Goal: Entertainment & Leisure: Consume media (video, audio)

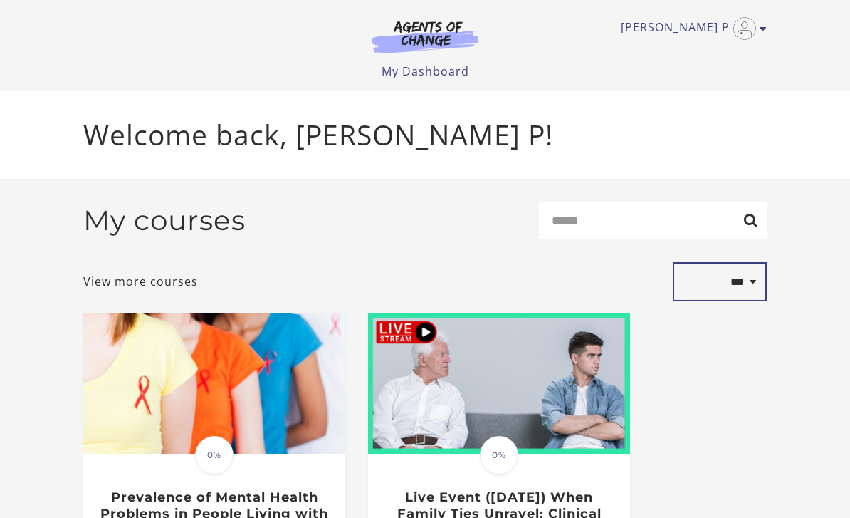
select select "**********"
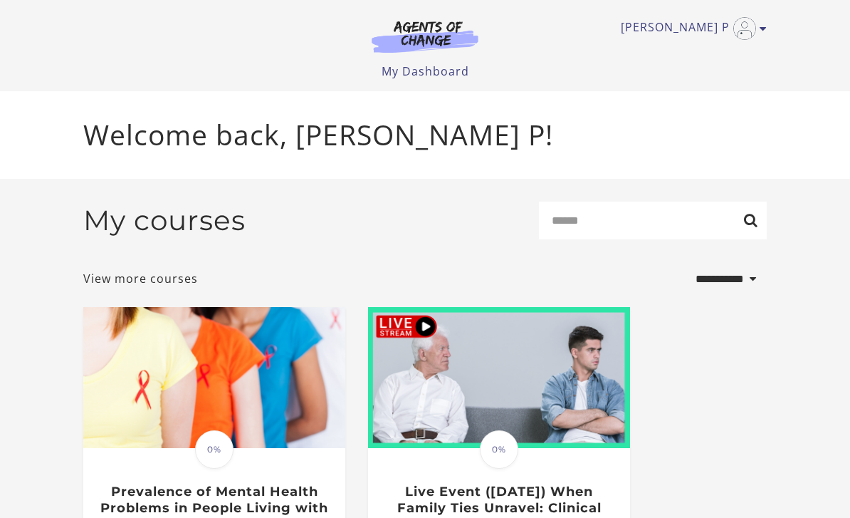
select select "**********"
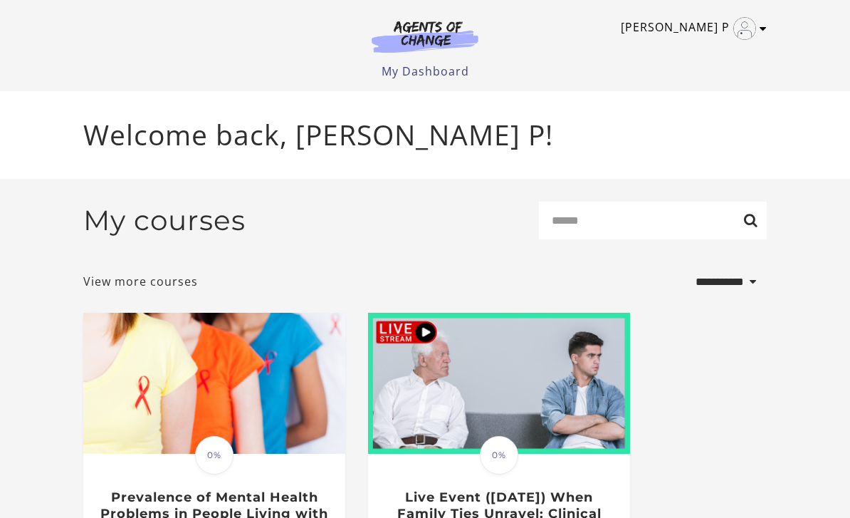
click at [763, 27] on icon "Toggle menu" at bounding box center [763, 28] width 7 height 11
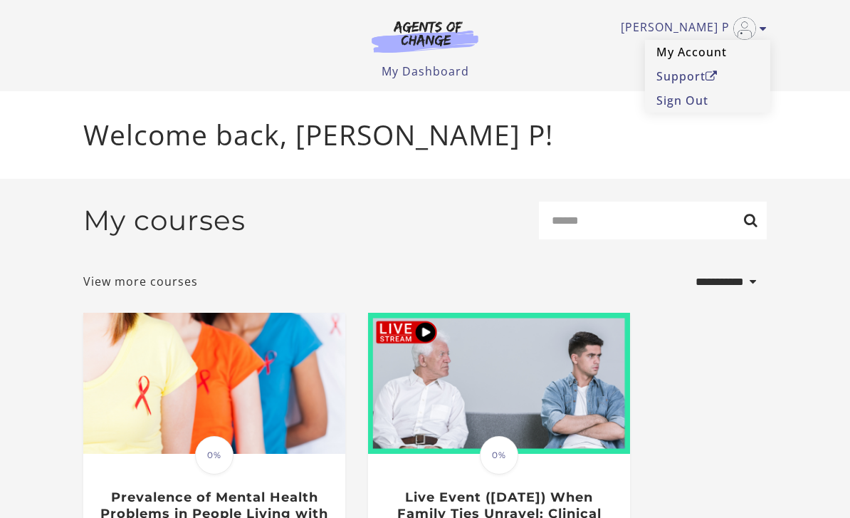
click at [694, 57] on link "My Account" at bounding box center [707, 52] width 125 height 24
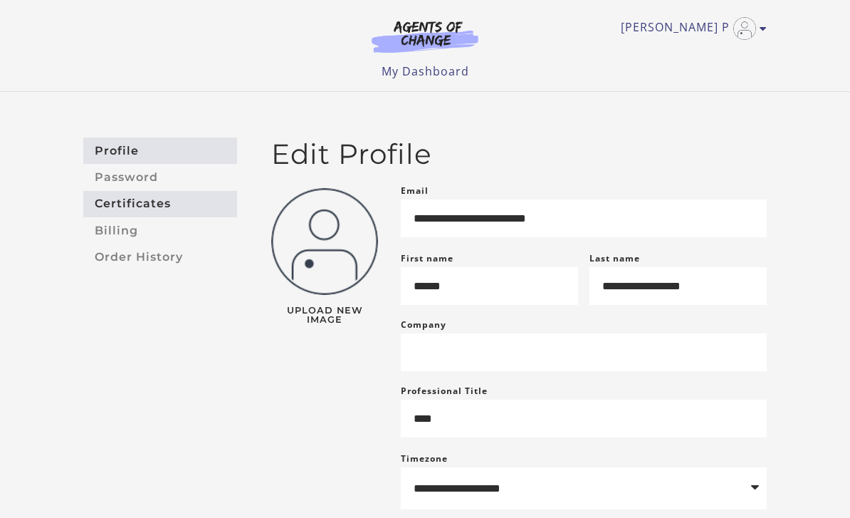
click at [118, 205] on link "Certificates" at bounding box center [160, 204] width 154 height 26
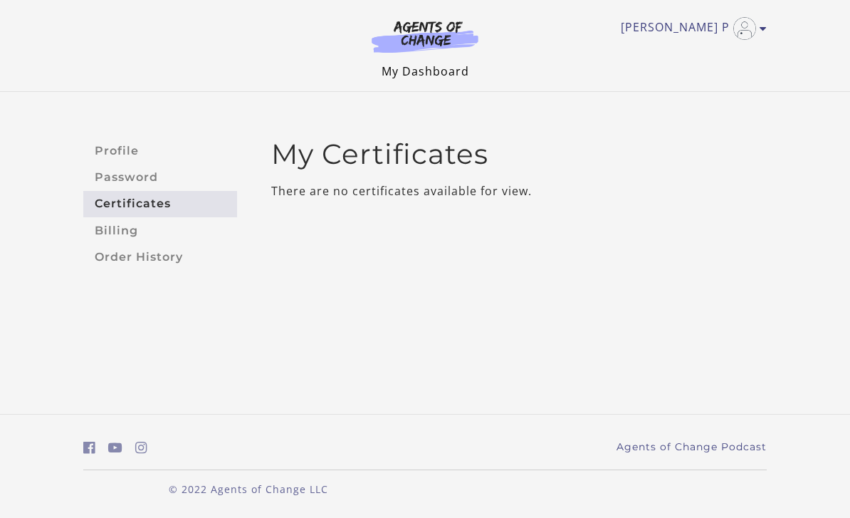
click at [426, 74] on link "My Dashboard" at bounding box center [426, 71] width 88 height 16
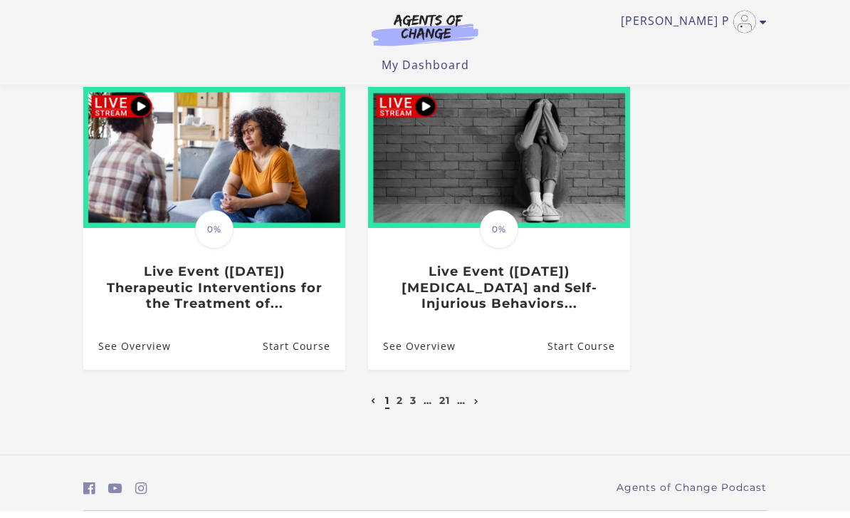
scroll to position [738, 0]
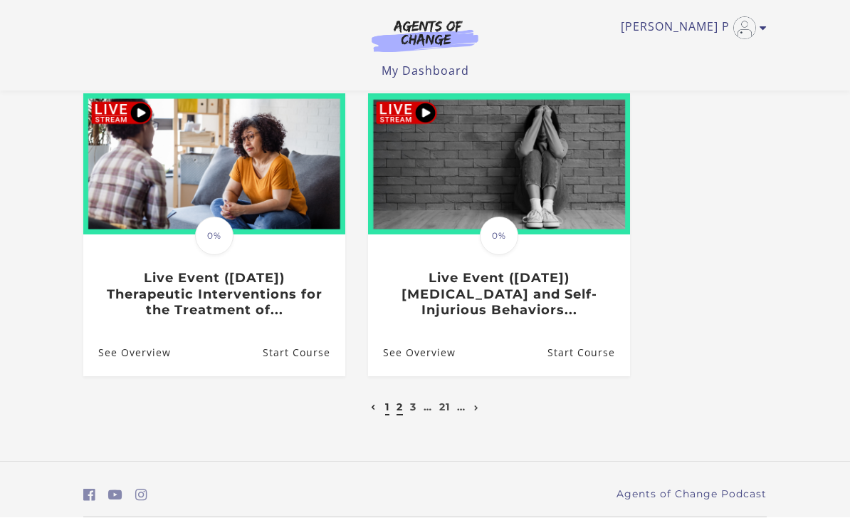
click at [398, 407] on link "2" at bounding box center [400, 407] width 6 height 13
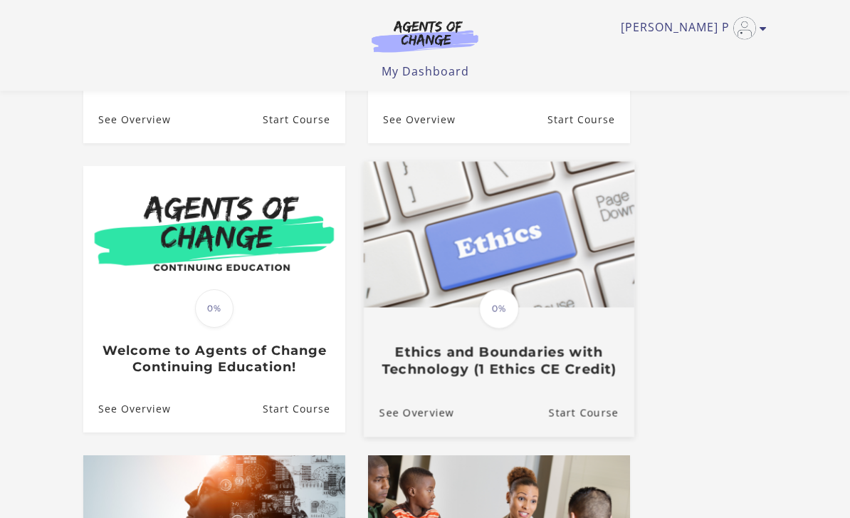
scroll to position [320, 0]
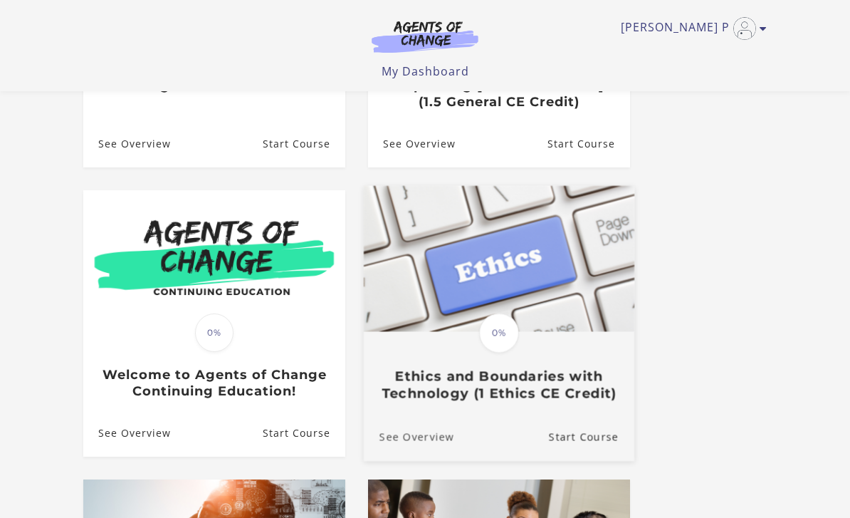
click at [399, 444] on link "See Overview" at bounding box center [409, 437] width 90 height 48
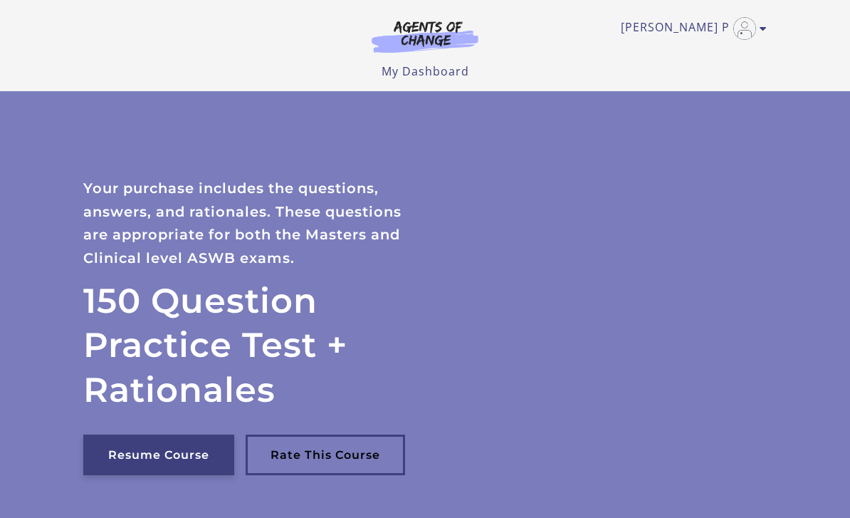
click at [142, 451] on link "Resume Course" at bounding box center [158, 454] width 151 height 41
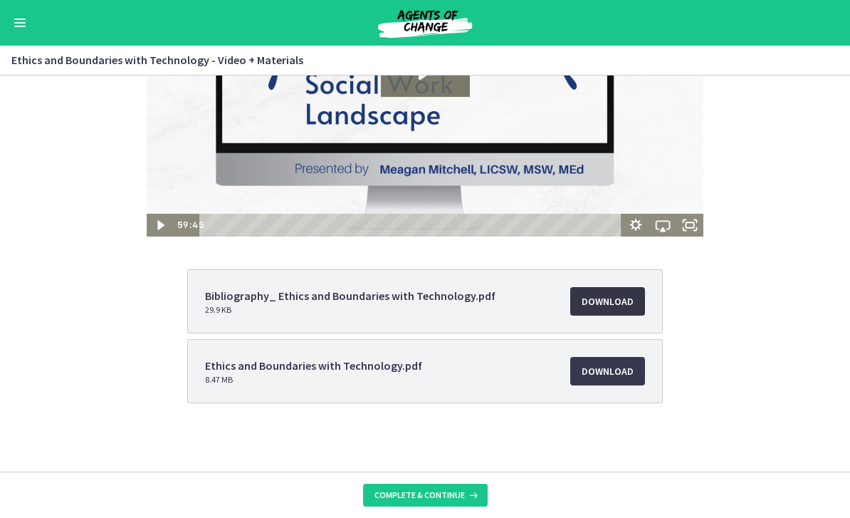
scroll to position [153, 0]
click at [592, 379] on link "Download Opens in a new window" at bounding box center [607, 371] width 75 height 28
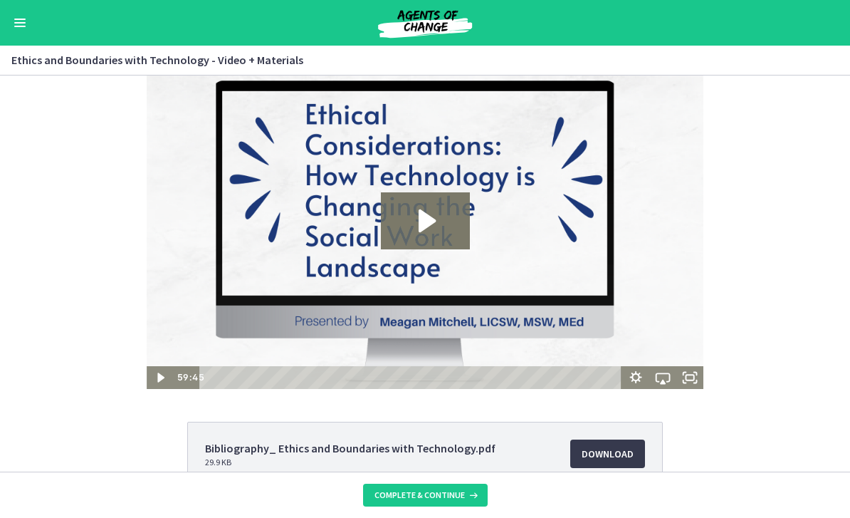
scroll to position [0, 0]
click at [162, 382] on icon "Play Video" at bounding box center [160, 377] width 27 height 23
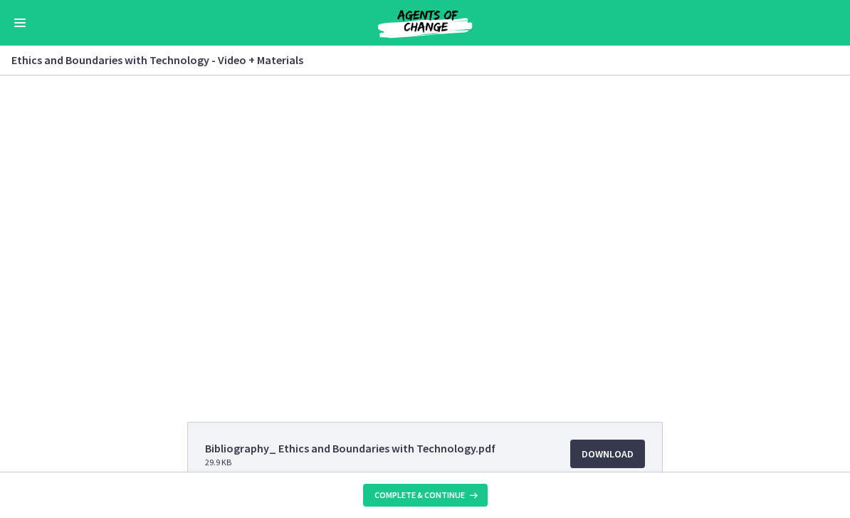
click at [174, 371] on div "2:12" at bounding box center [398, 377] width 449 height 23
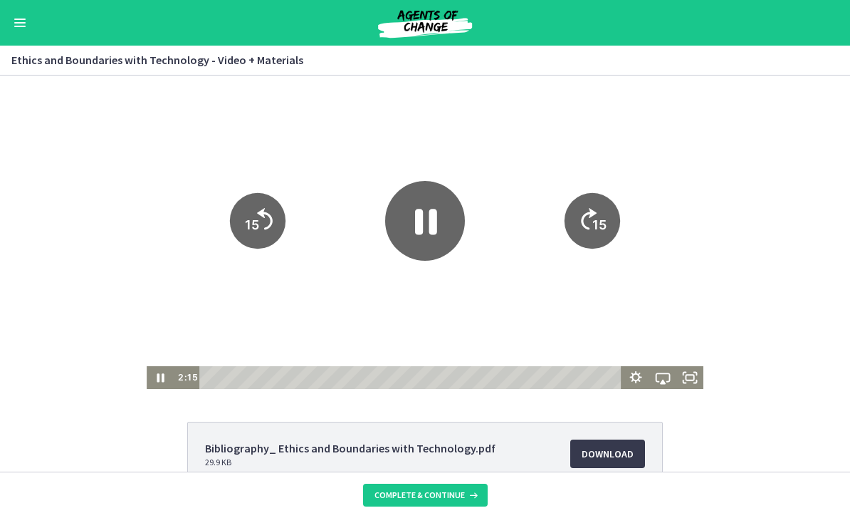
click at [691, 379] on rect "Fullscreen" at bounding box center [690, 378] width 8 height 6
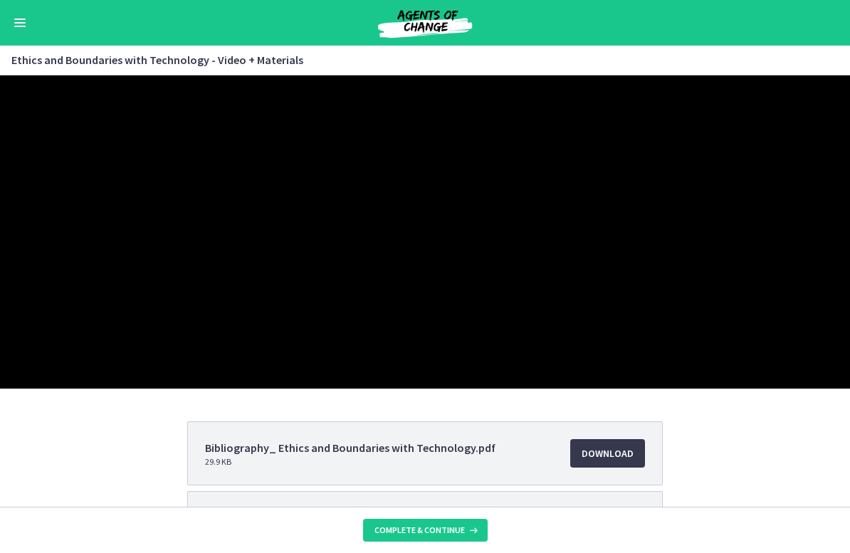
click at [60, 376] on div at bounding box center [425, 231] width 850 height 313
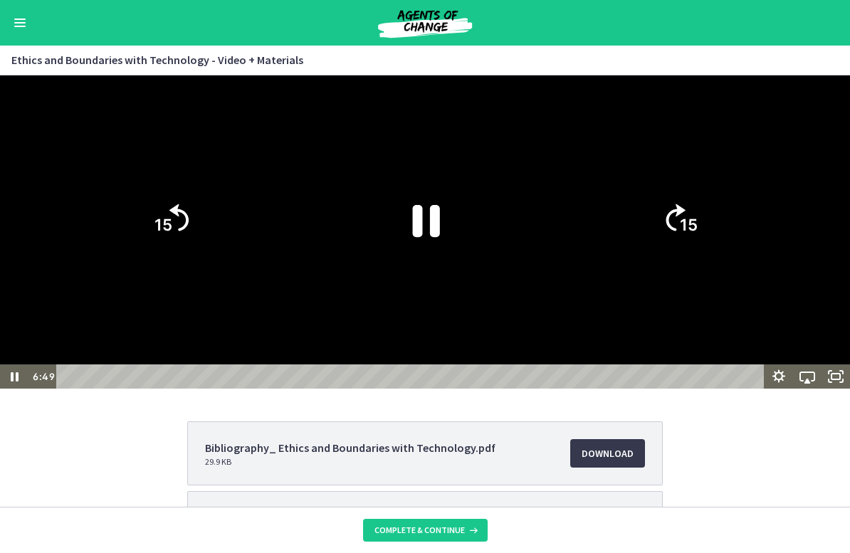
click at [162, 234] on tspan "15" at bounding box center [164, 224] width 18 height 19
click at [162, 259] on icon "15" at bounding box center [170, 220] width 78 height 78
click at [174, 259] on icon "15" at bounding box center [170, 220] width 78 height 78
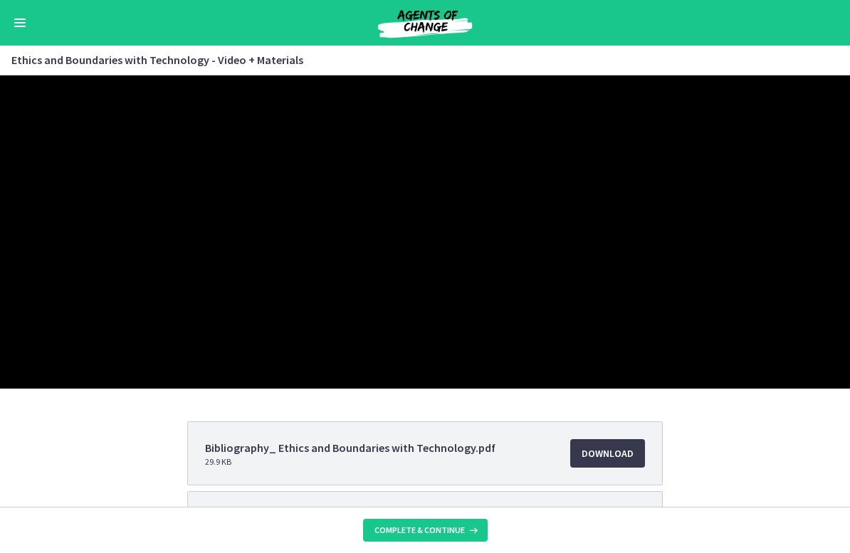
click at [106, 367] on div at bounding box center [425, 231] width 850 height 313
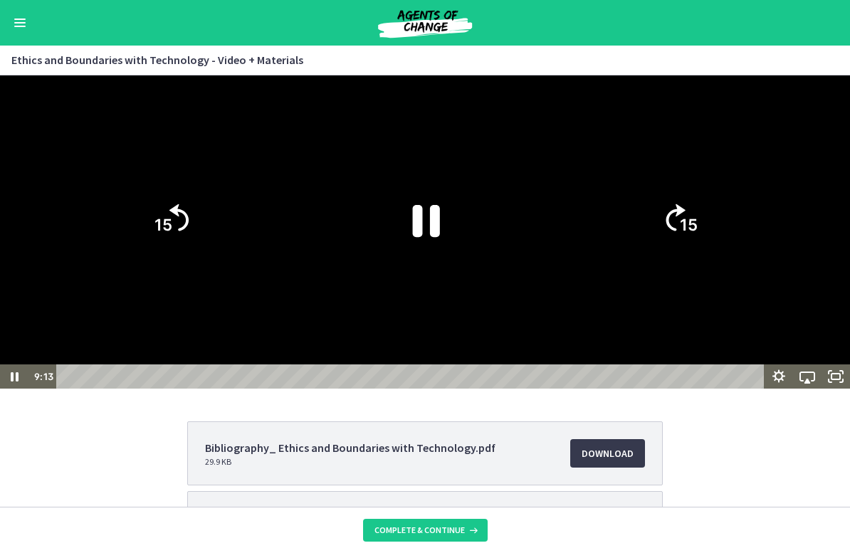
click at [165, 234] on text "15" at bounding box center [164, 224] width 18 height 19
click at [165, 255] on icon "15" at bounding box center [170, 220] width 70 height 70
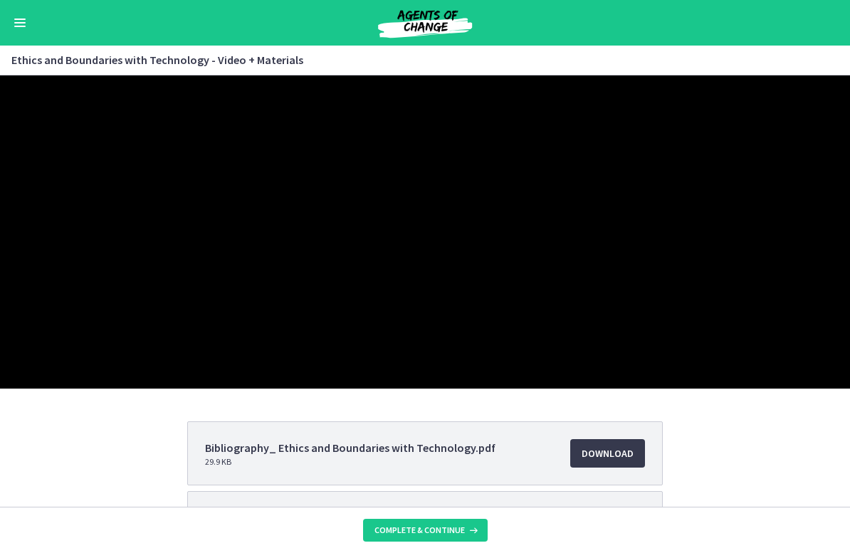
click at [247, 347] on div at bounding box center [425, 231] width 850 height 313
click at [132, 389] on div at bounding box center [425, 231] width 850 height 313
click at [112, 389] on div at bounding box center [425, 231] width 850 height 313
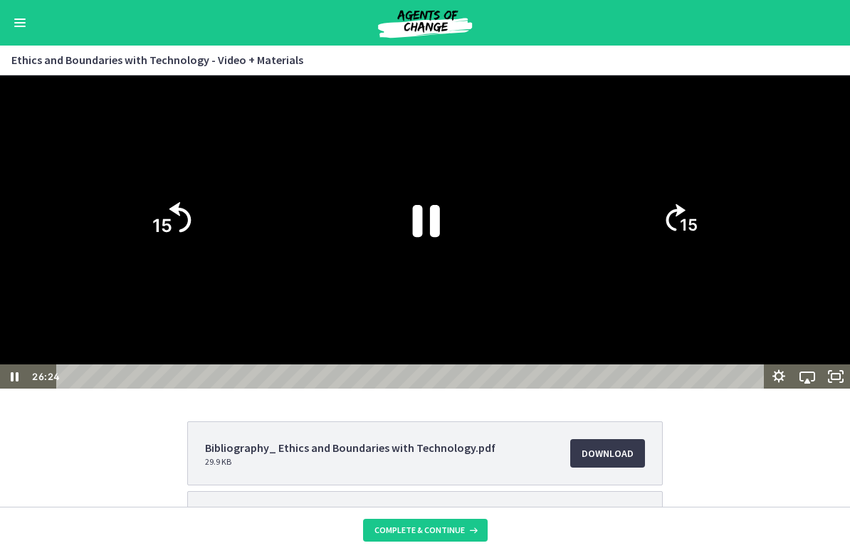
click at [169, 236] on tspan "15" at bounding box center [162, 225] width 20 height 21
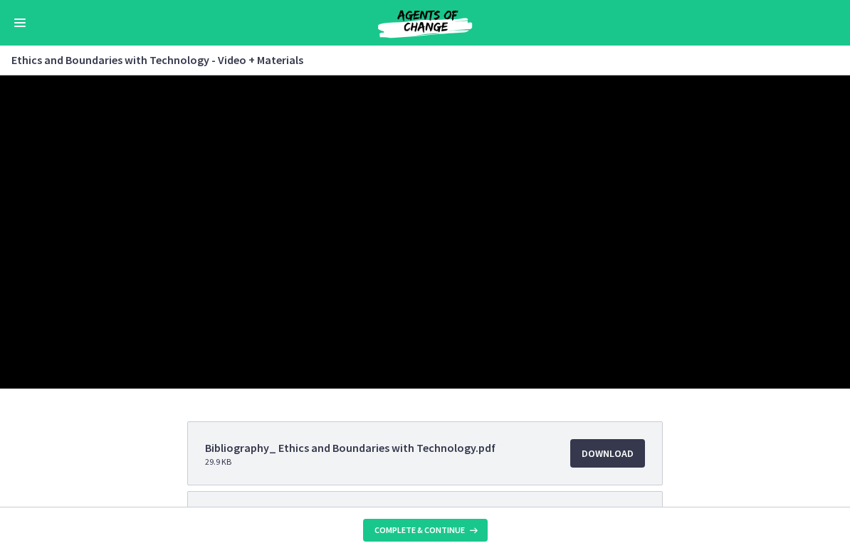
click at [132, 337] on div at bounding box center [425, 231] width 850 height 313
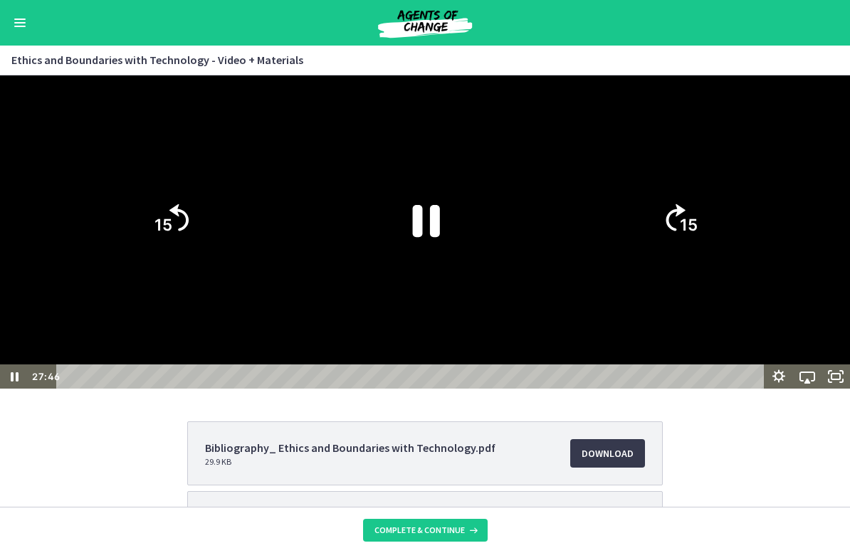
click at [162, 234] on tspan "15" at bounding box center [164, 224] width 18 height 19
click at [161, 203] on icon "15" at bounding box center [170, 159] width 87 height 87
click at [157, 259] on icon "15" at bounding box center [170, 220] width 78 height 78
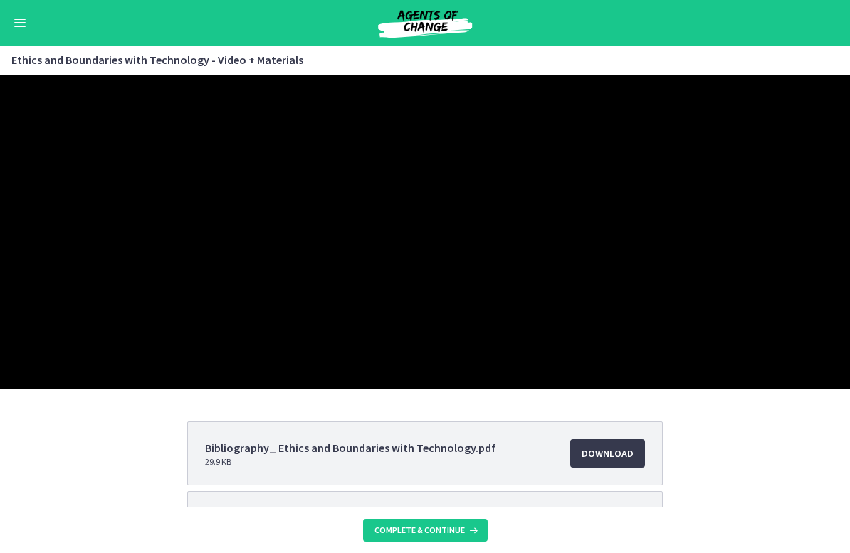
click at [83, 344] on div at bounding box center [425, 231] width 850 height 313
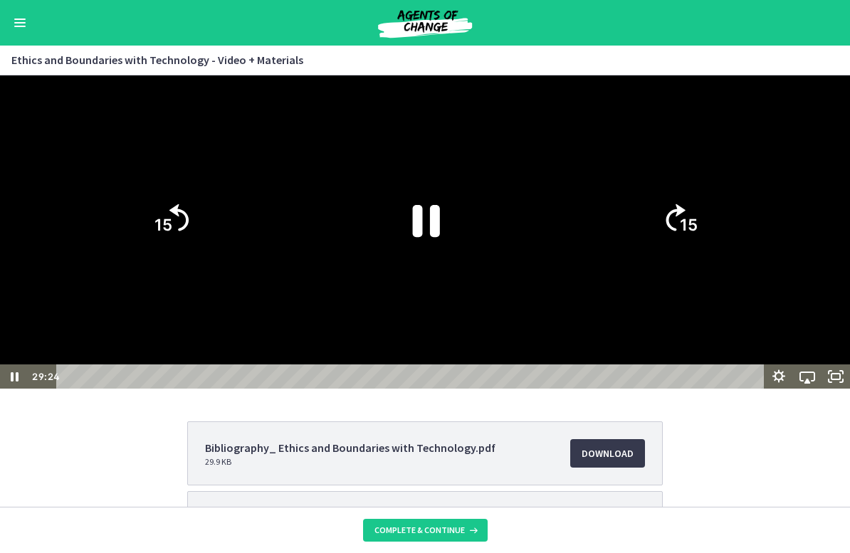
click at [83, 344] on div at bounding box center [425, 231] width 850 height 313
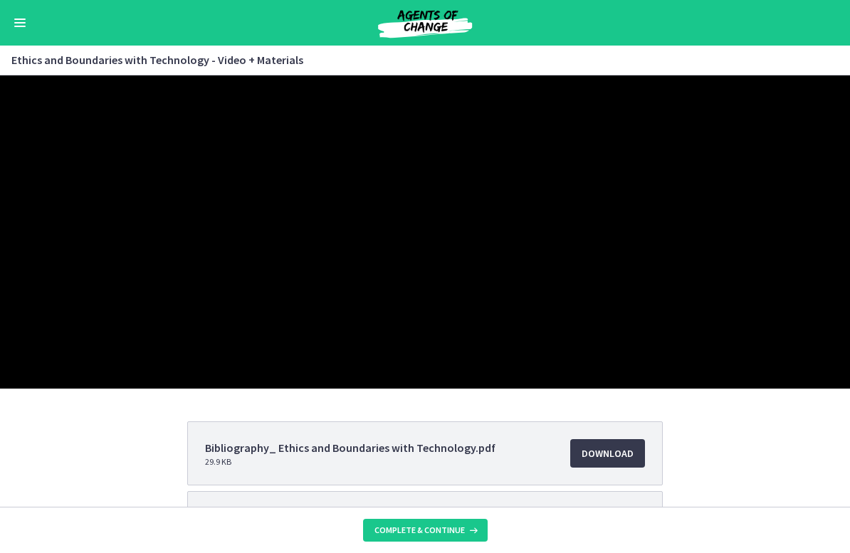
click at [103, 340] on div at bounding box center [425, 231] width 850 height 313
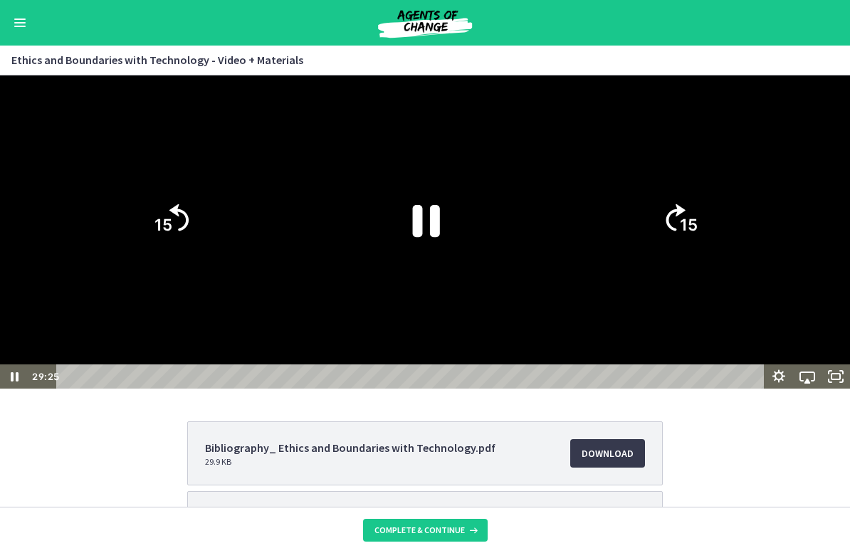
click at [159, 234] on tspan "15" at bounding box center [164, 224] width 18 height 19
click at [158, 259] on icon "15" at bounding box center [170, 220] width 78 height 78
click at [158, 234] on tspan "15" at bounding box center [164, 224] width 18 height 19
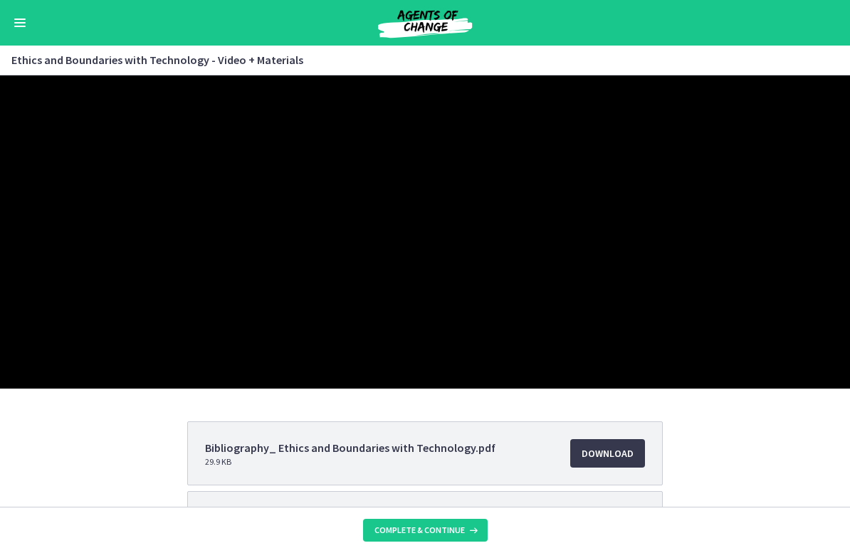
click at [266, 275] on div at bounding box center [425, 231] width 850 height 313
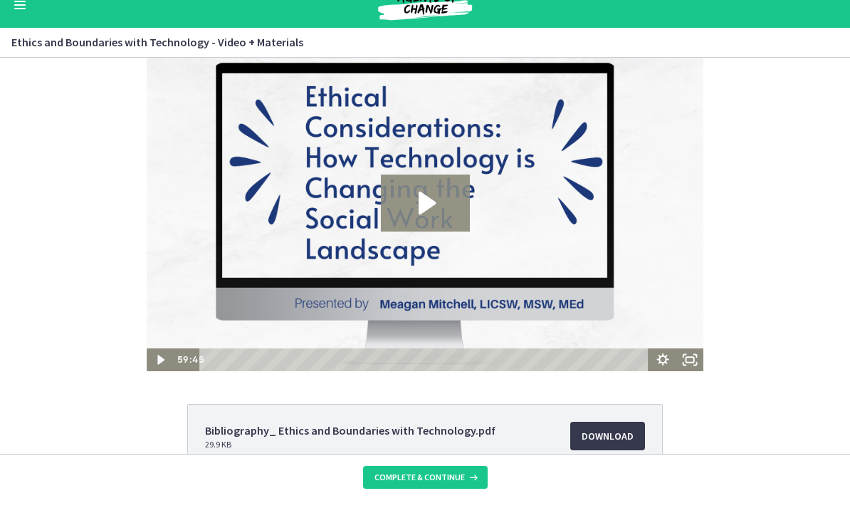
click at [422, 211] on icon "Play Video: ci5qjkddepg9edg061p0.mp4" at bounding box center [427, 203] width 17 height 23
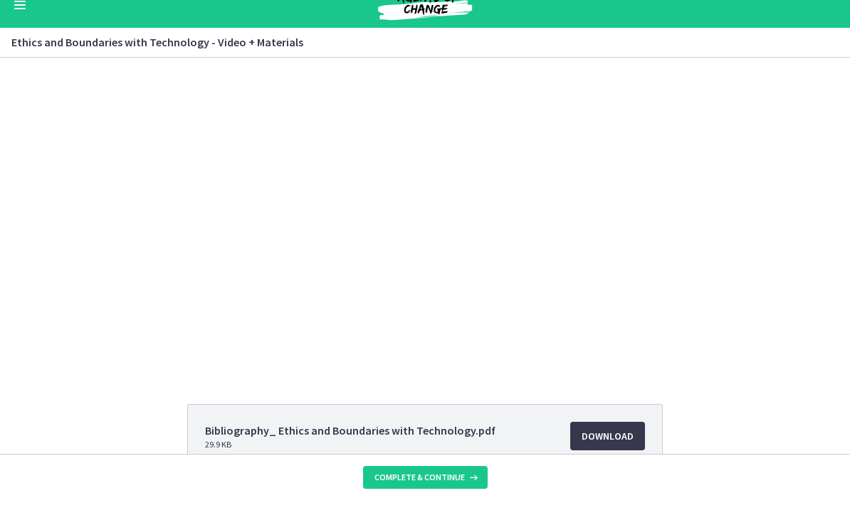
click at [506, 211] on div at bounding box center [425, 214] width 557 height 313
click at [308, 308] on div at bounding box center [425, 214] width 557 height 313
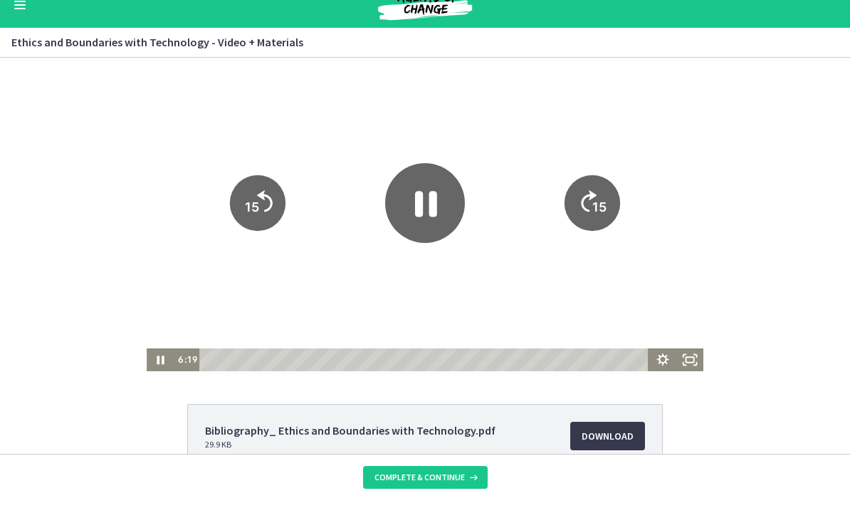
click at [398, 365] on div "Playbar" at bounding box center [425, 359] width 433 height 23
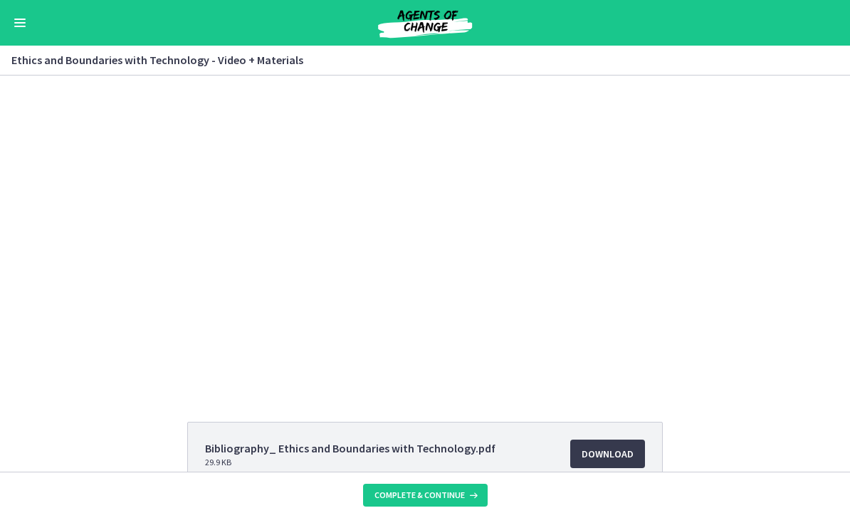
click at [273, 233] on div at bounding box center [425, 231] width 557 height 313
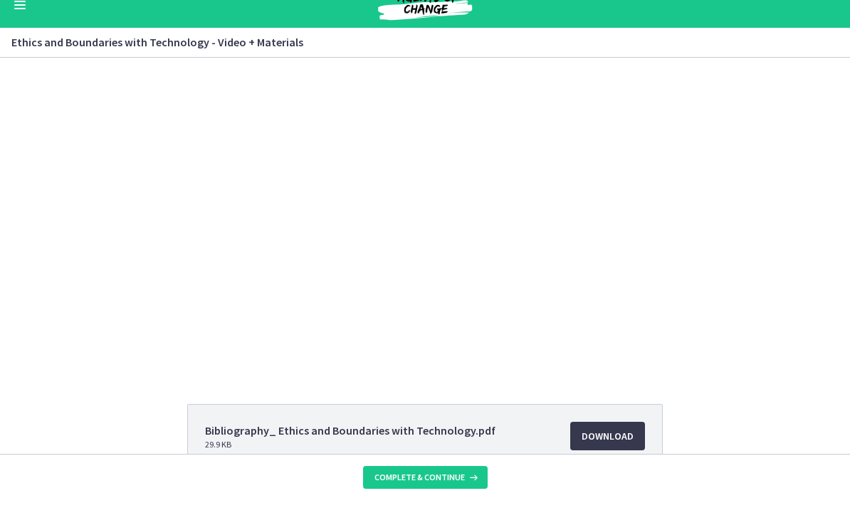
click at [341, 193] on div at bounding box center [425, 214] width 557 height 313
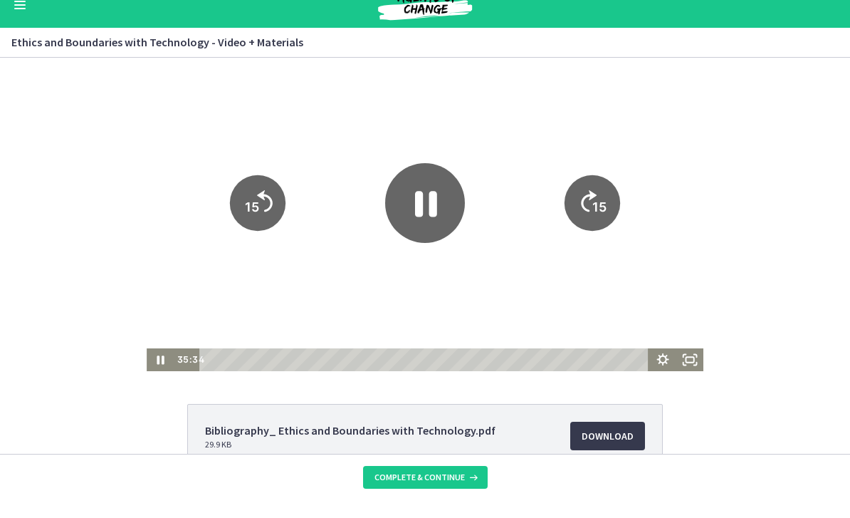
click at [417, 209] on icon "Pause" at bounding box center [426, 204] width 22 height 26
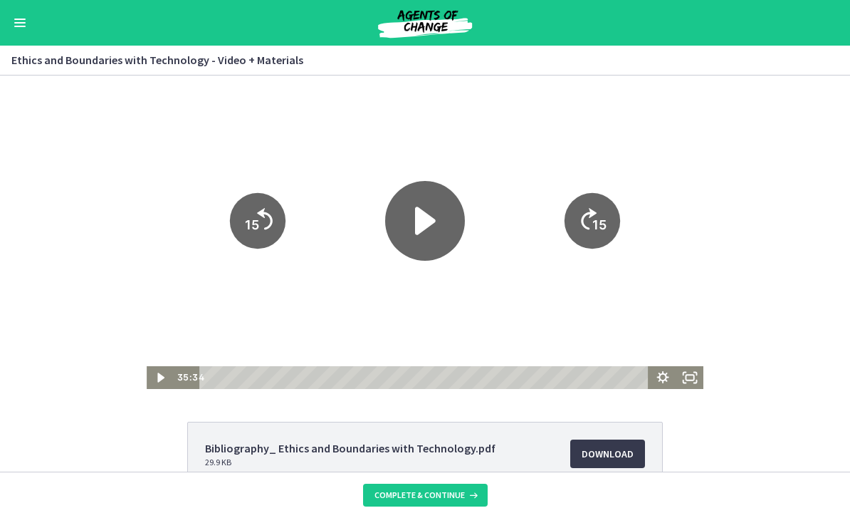
click at [436, 229] on icon "Play Video" at bounding box center [425, 221] width 80 height 80
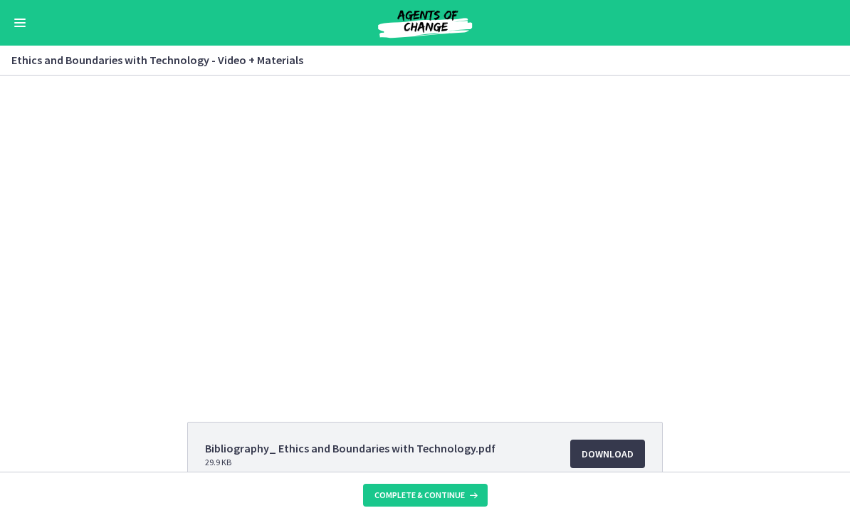
click at [289, 240] on div at bounding box center [425, 231] width 557 height 313
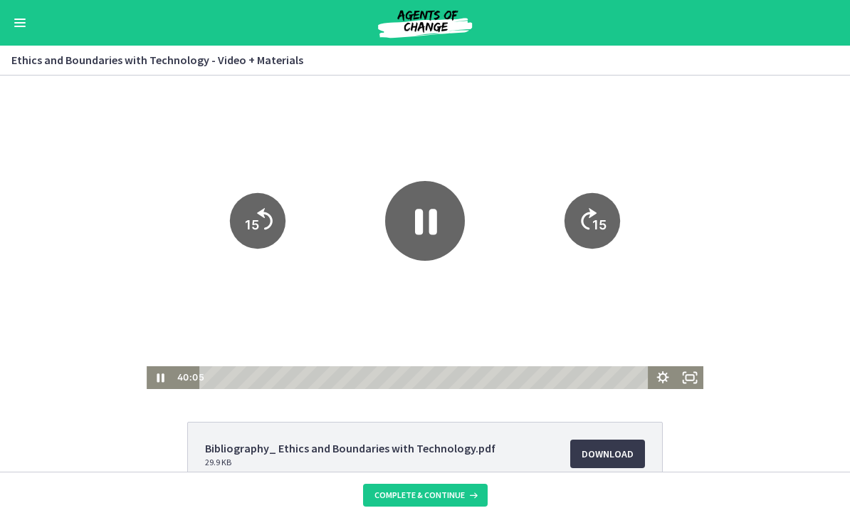
click at [408, 224] on icon "Pause" at bounding box center [425, 221] width 80 height 80
click at [427, 224] on icon "Play Video" at bounding box center [425, 220] width 21 height 28
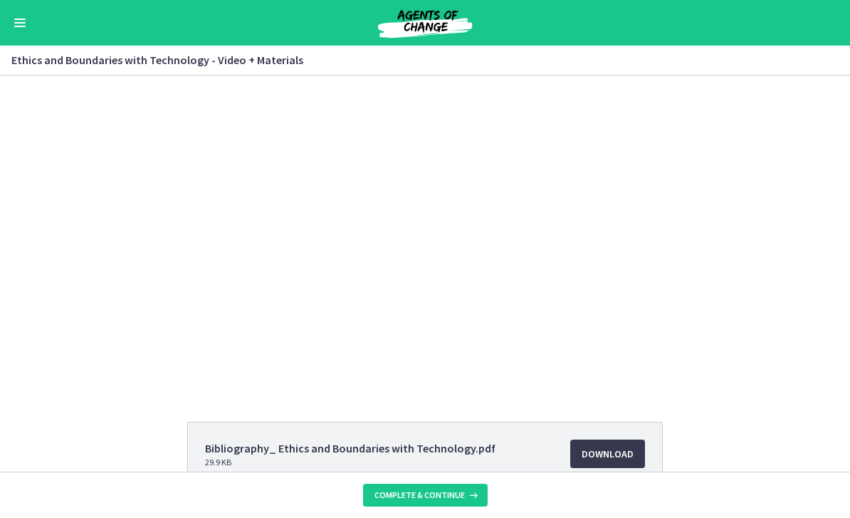
click at [384, 293] on div at bounding box center [425, 231] width 557 height 313
click at [218, 245] on div at bounding box center [425, 231] width 557 height 313
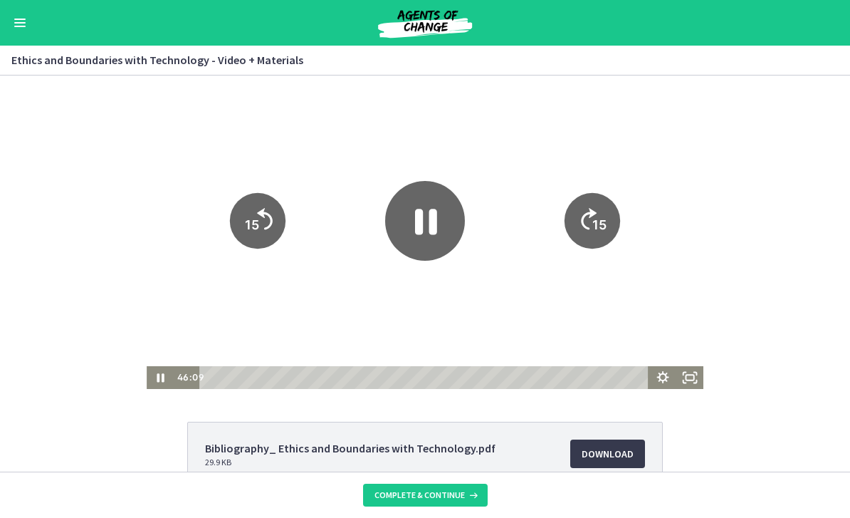
click at [250, 226] on tspan "15" at bounding box center [252, 224] width 14 height 15
click at [250, 226] on icon "15" at bounding box center [258, 221] width 56 height 56
click at [250, 226] on tspan "15" at bounding box center [252, 224] width 14 height 15
click at [402, 225] on icon "Pause" at bounding box center [425, 221] width 80 height 80
click at [426, 229] on icon "Play Video" at bounding box center [425, 221] width 80 height 80
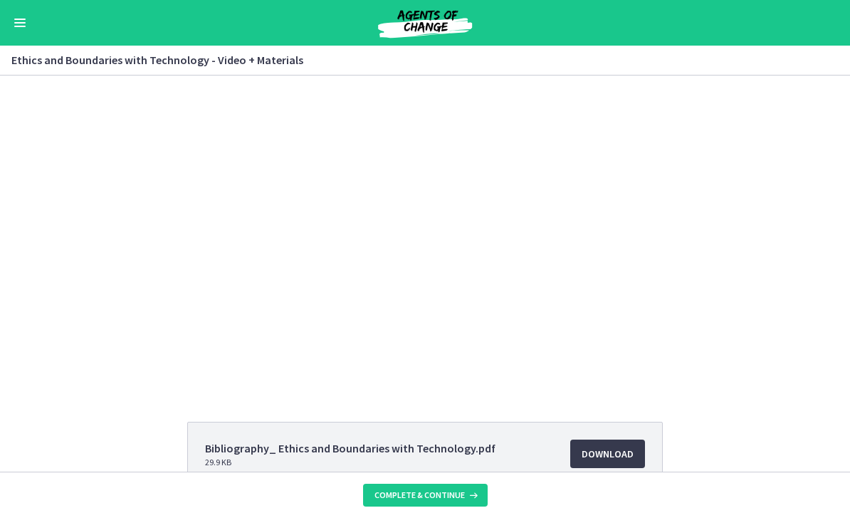
click at [273, 244] on div at bounding box center [425, 231] width 557 height 313
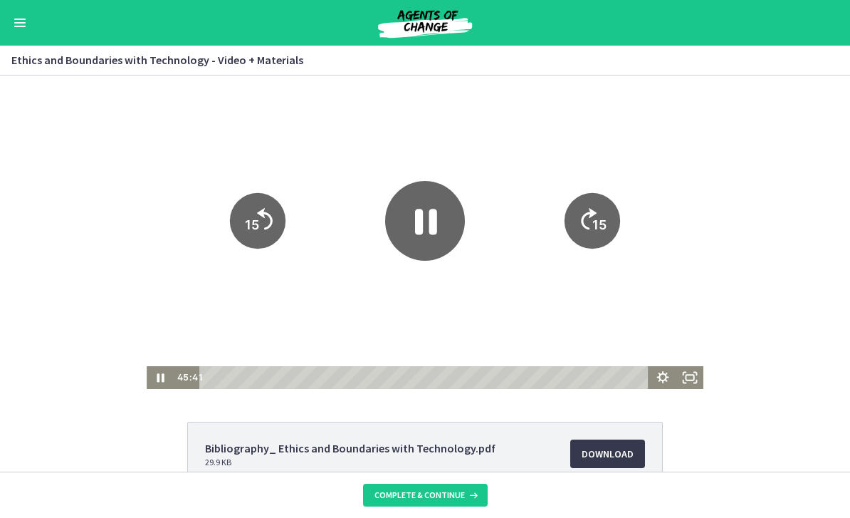
click at [420, 229] on icon "Pause" at bounding box center [426, 222] width 22 height 26
click at [375, 284] on div at bounding box center [425, 231] width 557 height 313
